Goal: Task Accomplishment & Management: Manage account settings

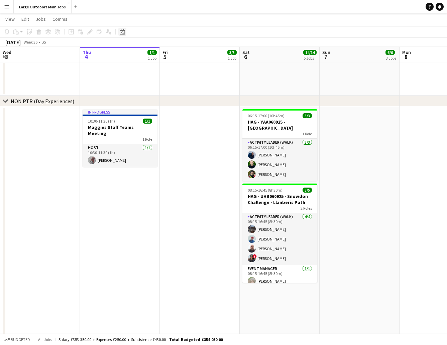
click at [124, 30] on icon at bounding box center [122, 31] width 5 height 5
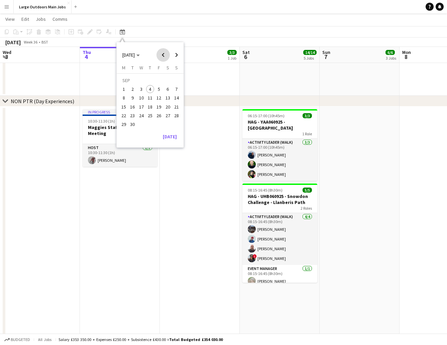
click at [162, 55] on span "Previous month" at bounding box center [163, 54] width 13 height 13
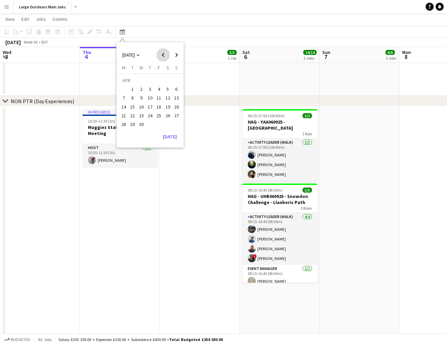
click at [162, 55] on span "Previous month" at bounding box center [163, 54] width 13 height 13
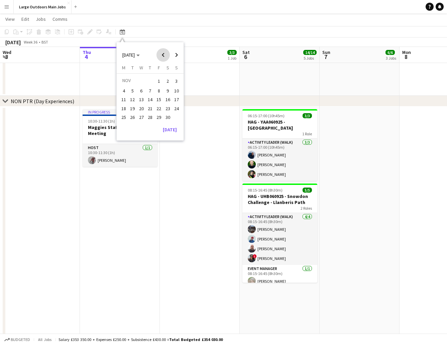
click at [162, 55] on span "Previous month" at bounding box center [163, 54] width 13 height 13
click at [176, 55] on span "Next month" at bounding box center [176, 54] width 13 height 13
click at [150, 91] on span "3" at bounding box center [150, 89] width 8 height 8
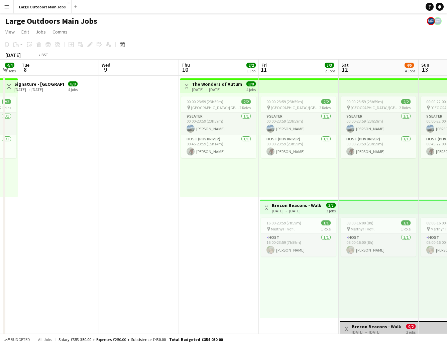
scroll to position [0, 192]
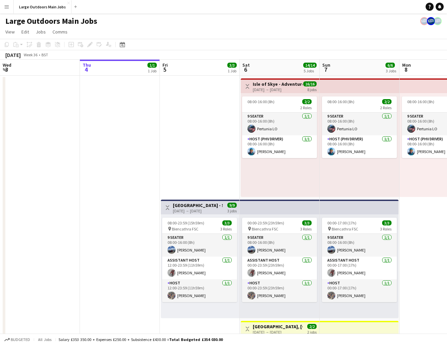
click at [8, 6] on app-icon "Menu" at bounding box center [6, 6] width 5 height 5
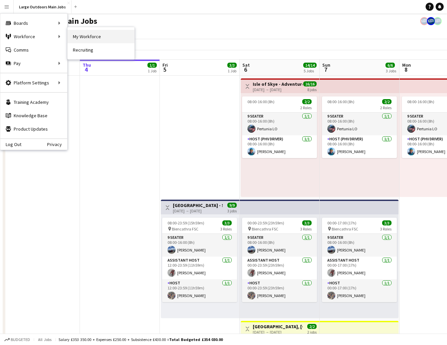
click at [83, 37] on link "My Workforce" at bounding box center [101, 36] width 67 height 13
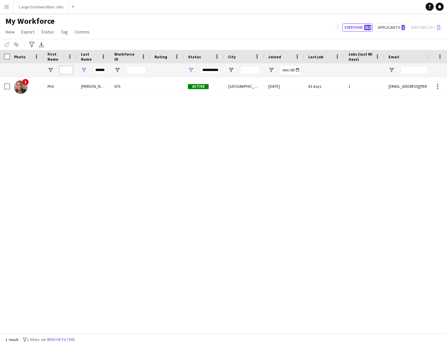
click at [69, 69] on input "First Name Filter Input" at bounding box center [66, 70] width 13 height 8
click at [95, 71] on input "******" at bounding box center [99, 70] width 13 height 8
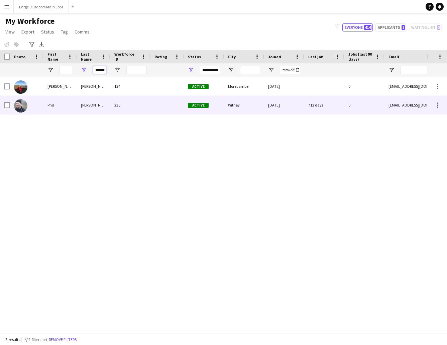
type input "******"
click at [64, 105] on div "Phil" at bounding box center [59, 105] width 33 height 18
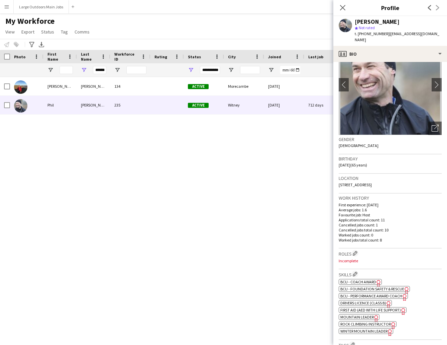
scroll to position [0, 0]
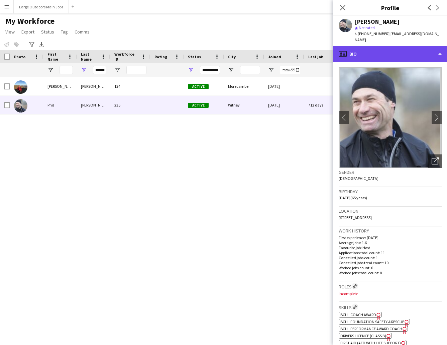
click at [400, 47] on div "profile Bio" at bounding box center [391, 54] width 114 height 16
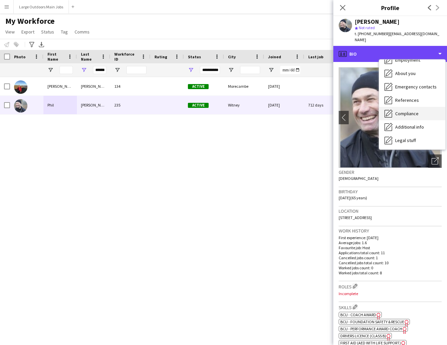
scroll to position [29, 0]
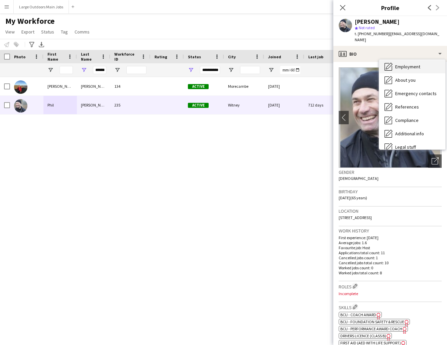
click at [403, 64] on span "Employment" at bounding box center [407, 67] width 25 height 6
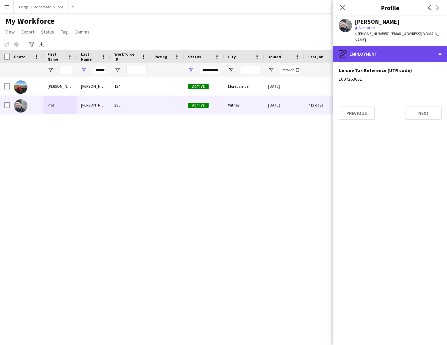
click at [380, 47] on div "pencil4 Employment" at bounding box center [391, 54] width 114 height 16
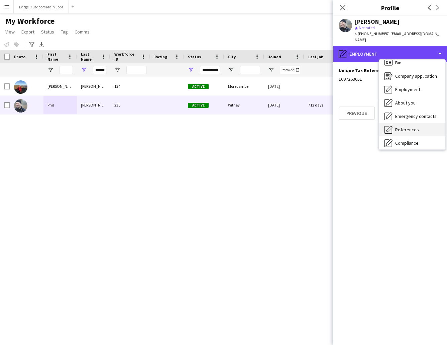
scroll to position [1, 0]
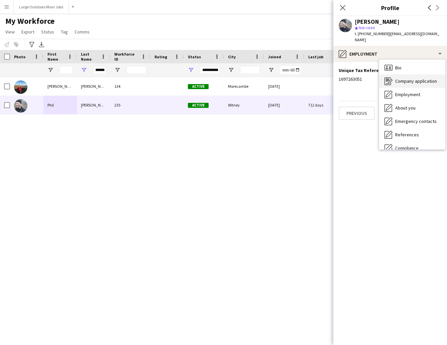
click at [413, 78] on span "Company application" at bounding box center [416, 81] width 42 height 6
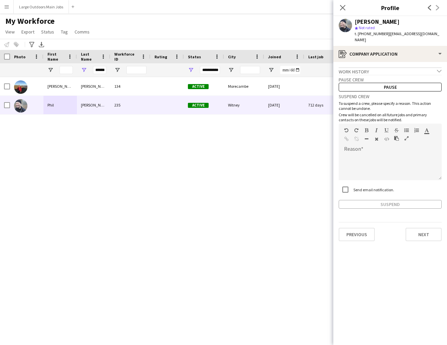
click at [386, 200] on div "Suspend" at bounding box center [390, 204] width 103 height 9
click at [362, 153] on div at bounding box center [390, 166] width 103 height 27
click at [397, 200] on button "Suspend" at bounding box center [390, 204] width 103 height 9
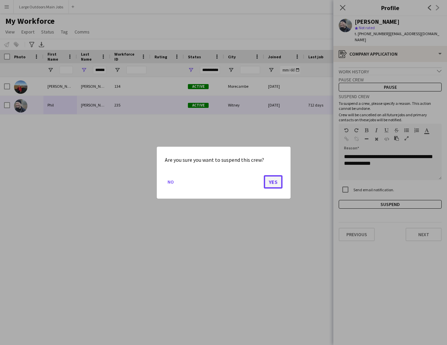
click at [275, 181] on button "Yes" at bounding box center [273, 181] width 19 height 13
